Goal: Task Accomplishment & Management: Use online tool/utility

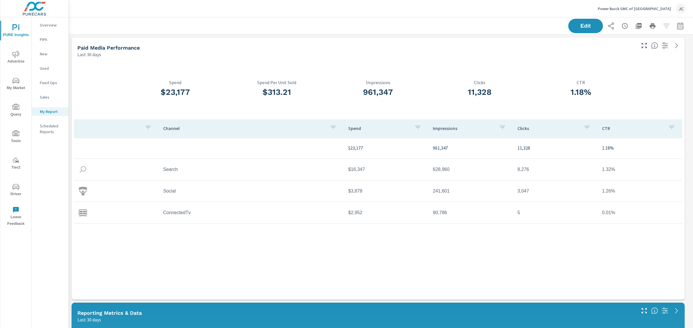
click at [283, 28] on icon "button" at bounding box center [679, 26] width 7 height 7
select select "Last 30 days"
click at [283, 63] on p "+ Add comparison" at bounding box center [634, 64] width 74 height 7
select select "Previous period"
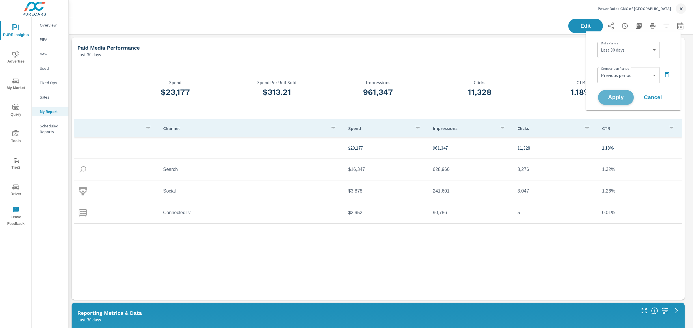
click at [283, 97] on span "Apply" at bounding box center [616, 97] width 24 height 5
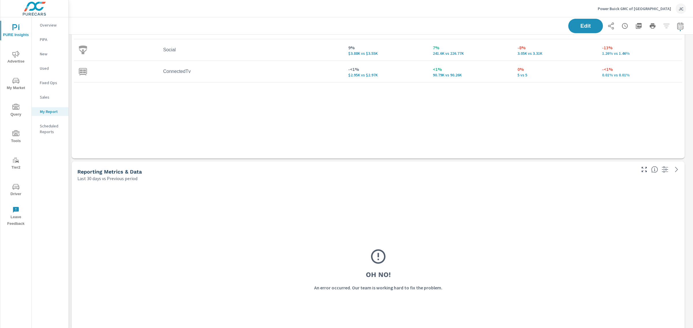
scroll to position [144, 0]
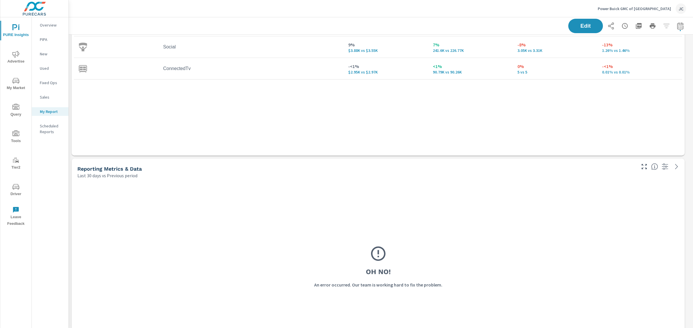
click at [122, 170] on p "Last 30 days vs Previous period" at bounding box center [107, 175] width 60 height 7
click at [283, 164] on icon "button" at bounding box center [643, 166] width 7 height 7
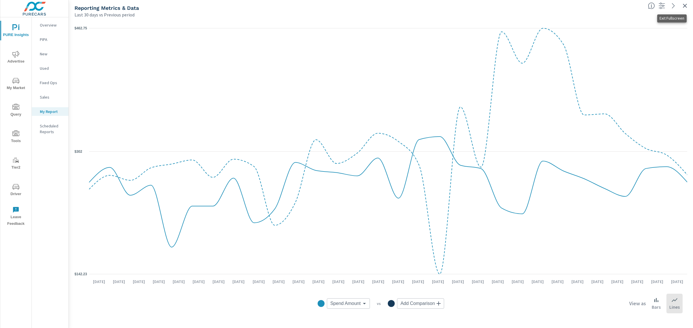
click at [283, 5] on icon "button" at bounding box center [684, 5] width 7 height 7
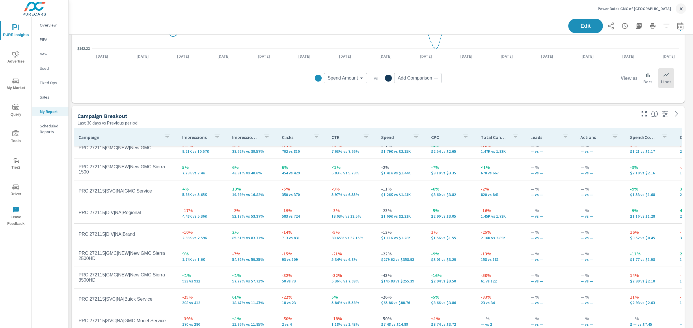
scroll to position [397, 0]
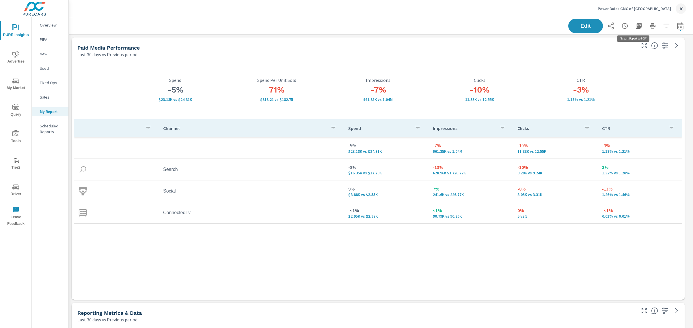
click at [283, 27] on icon "button" at bounding box center [638, 26] width 6 height 6
